Goal: Task Accomplishment & Management: Manage account settings

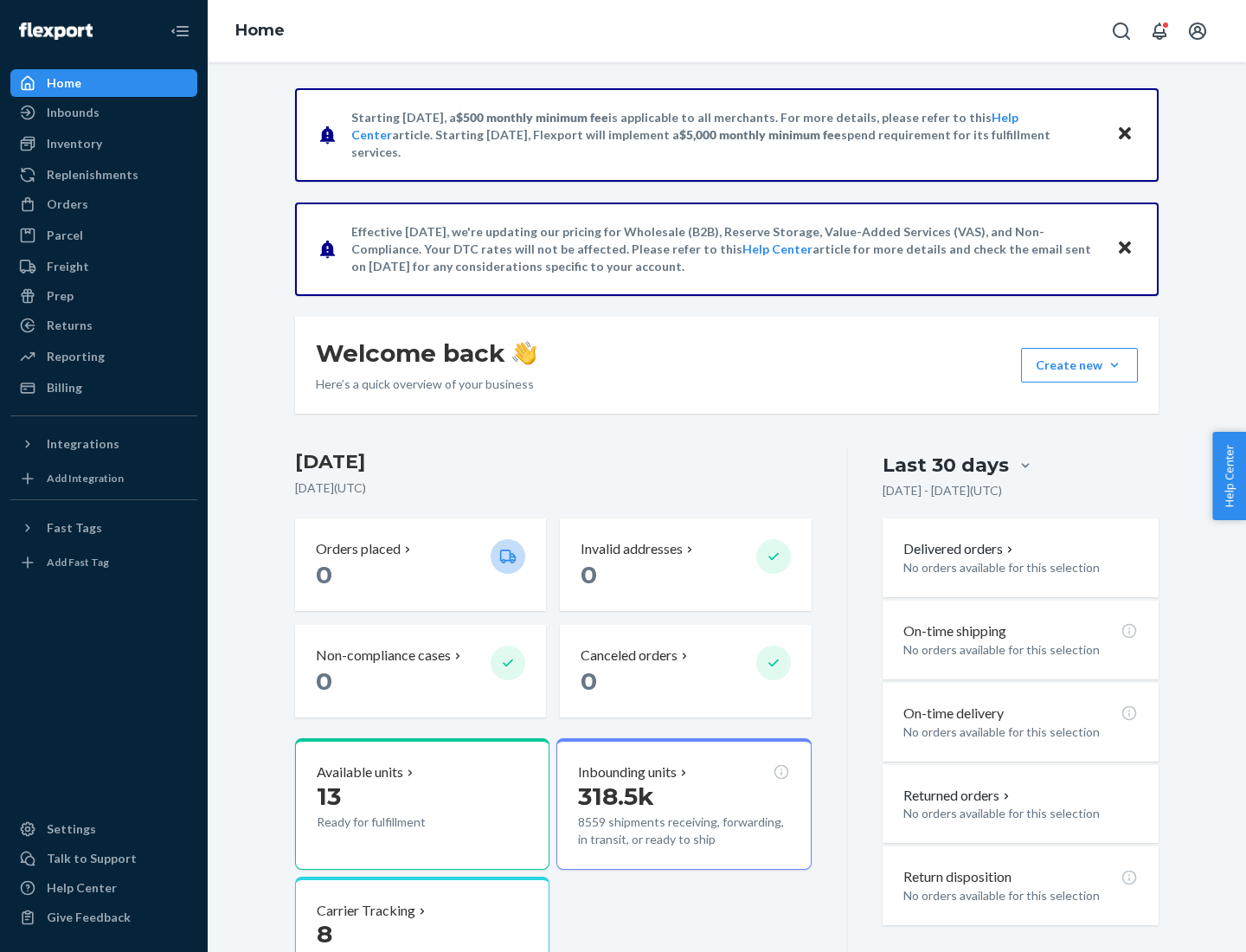
click at [90, 175] on div "Replenishments" at bounding box center [93, 175] width 92 height 18
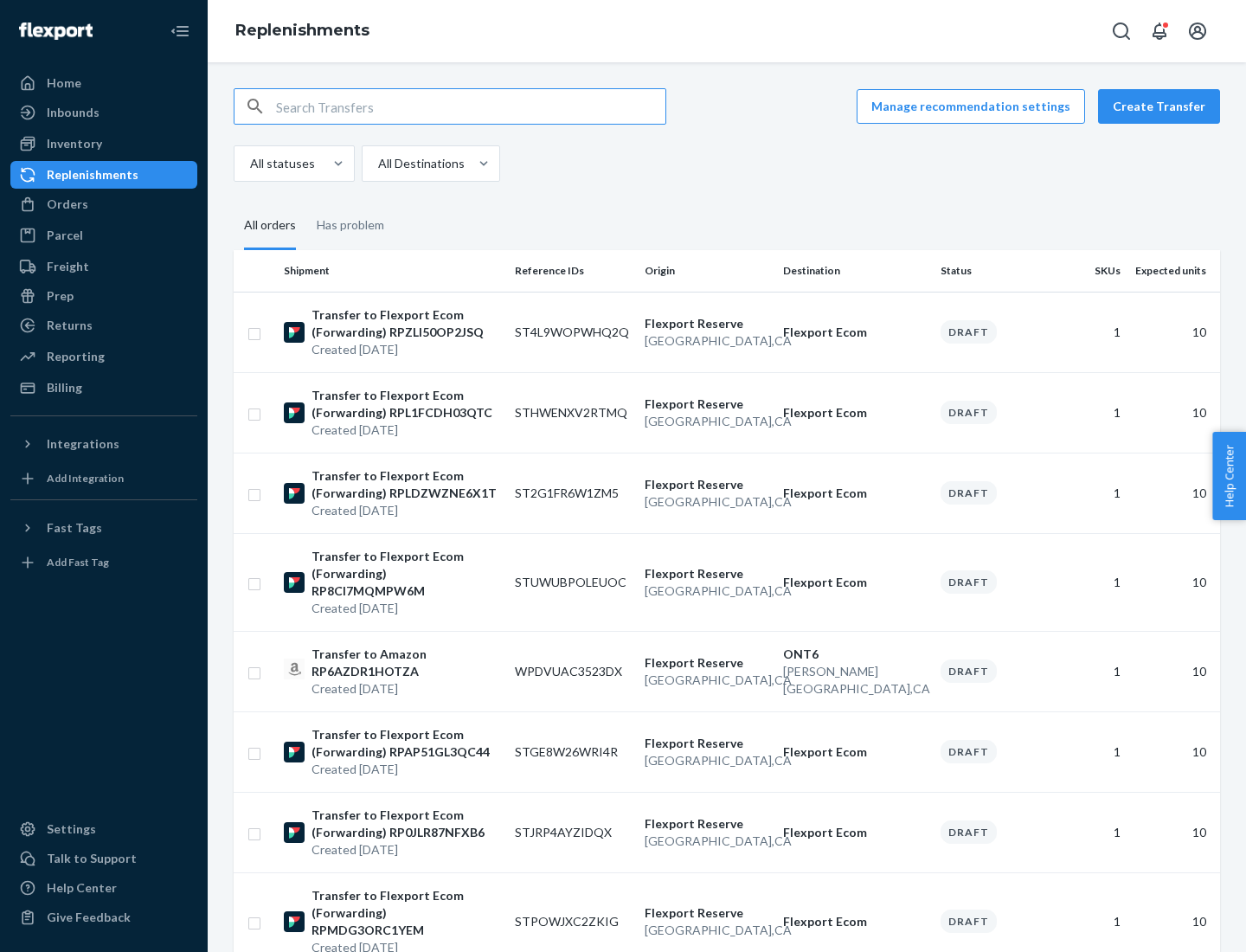
click at [1164, 106] on button "Create Transfer" at bounding box center [1159, 105] width 122 height 34
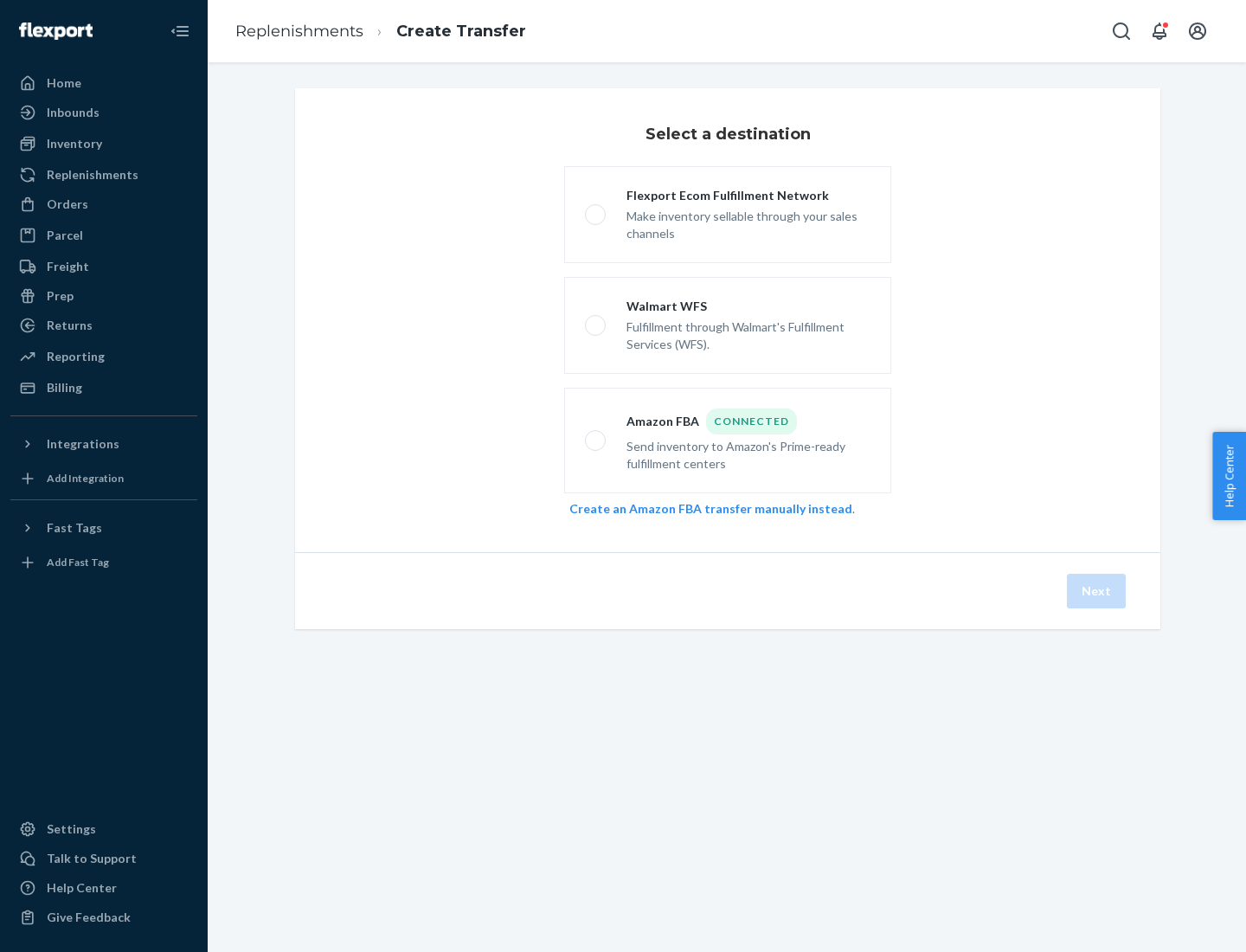
click at [748, 195] on div "Flexport Ecom Fulfillment Network" at bounding box center [748, 195] width 244 height 18
click at [597, 209] on input "Flexport Ecom Fulfillment Network Make inventory sellable through your sales ch…" at bounding box center [591, 215] width 11 height 11
radio input "true"
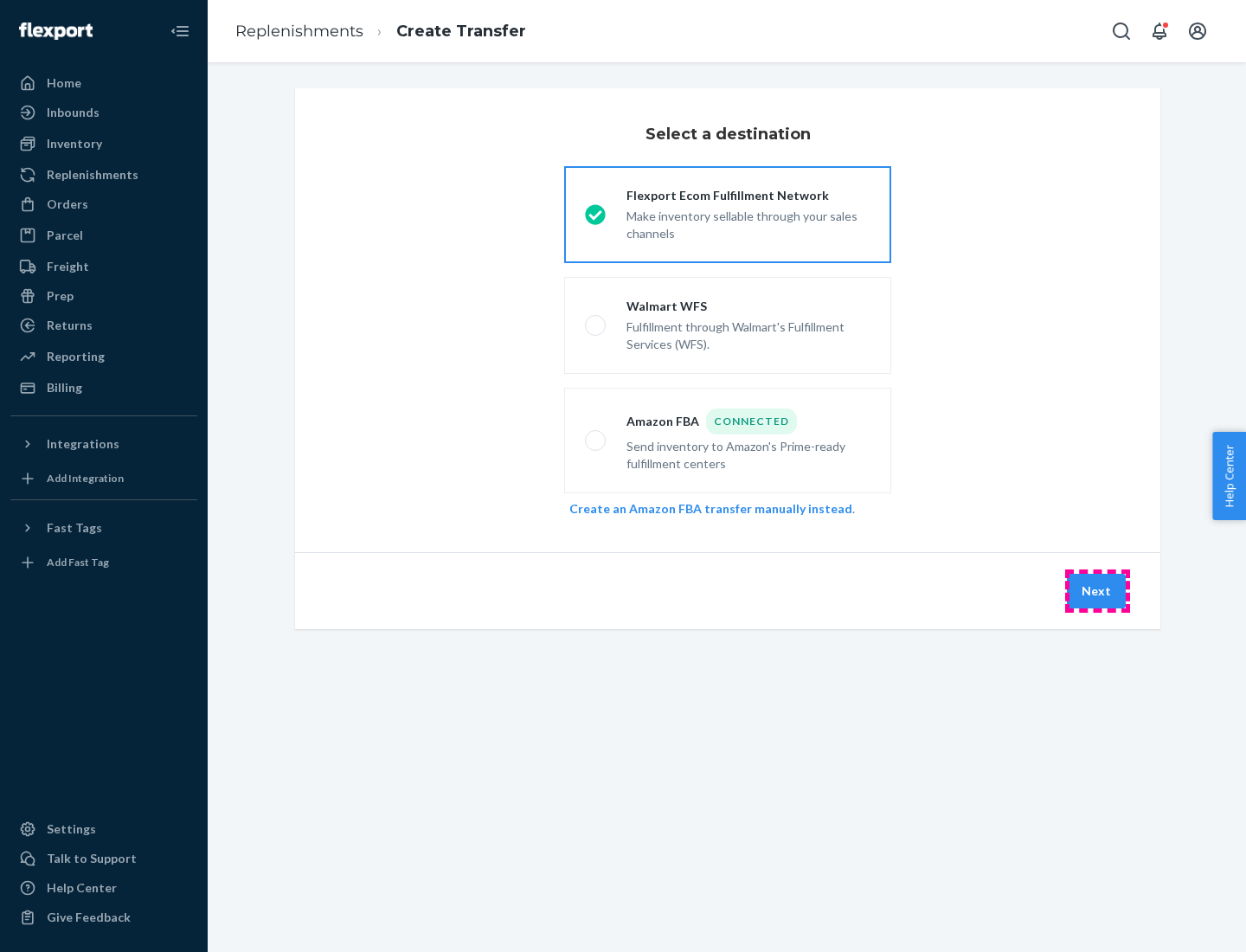
click at [1097, 591] on button "Next" at bounding box center [1097, 590] width 59 height 34
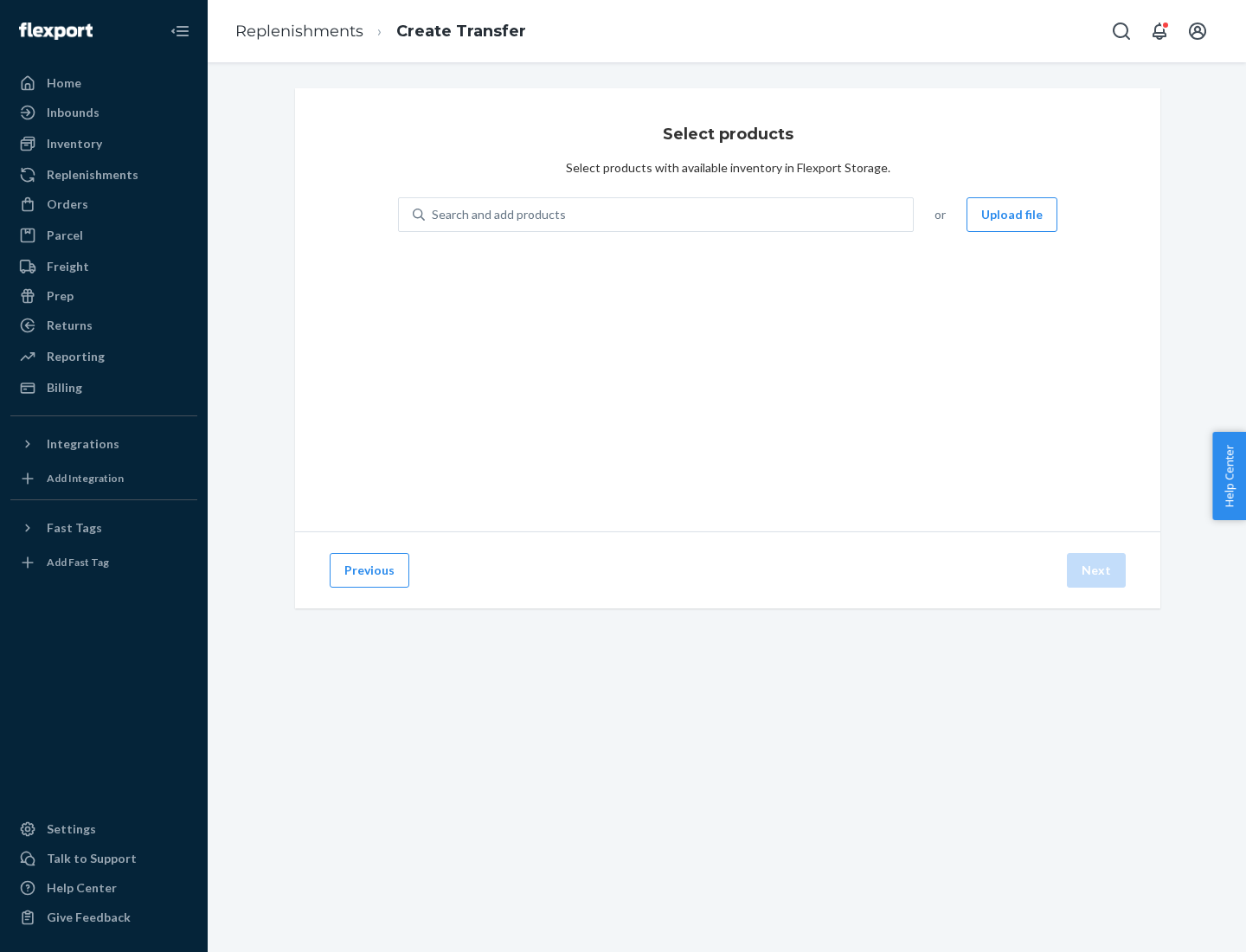
click at [1014, 215] on button "Upload file" at bounding box center [1012, 214] width 91 height 34
